Goal: Navigation & Orientation: Understand site structure

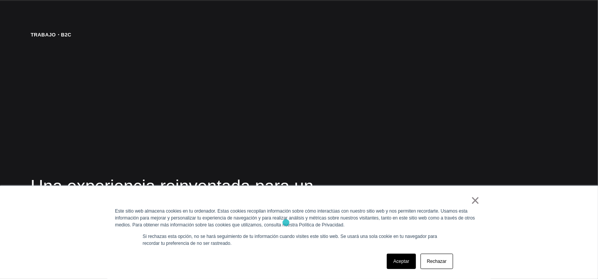
scroll to position [1495, 0]
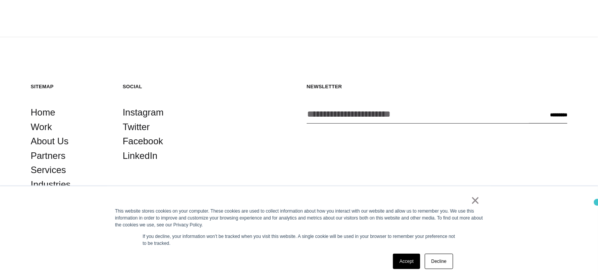
scroll to position [2072, 0]
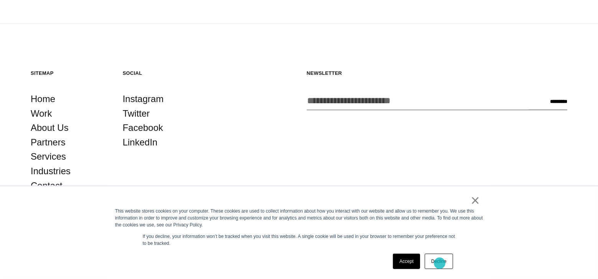
click at [440, 263] on link "Decline" at bounding box center [439, 260] width 28 height 15
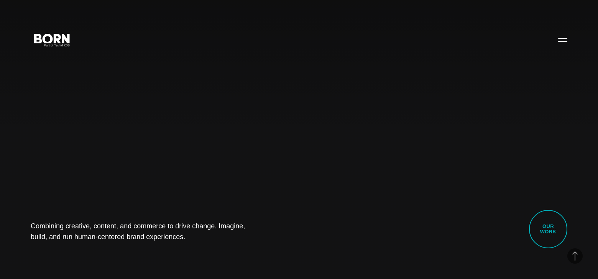
scroll to position [2072, 0]
